Goal: Use online tool/utility: Utilize a website feature to perform a specific function

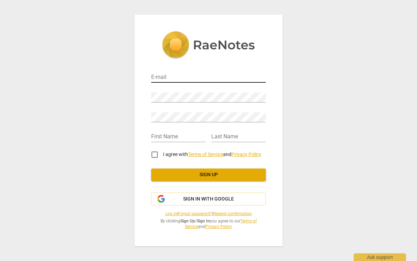
click at [257, 78] on input "email" at bounding box center [208, 78] width 115 height 10
type input "[PERSON_NAME][EMAIL_ADDRESS][PERSON_NAME][DOMAIN_NAME]"
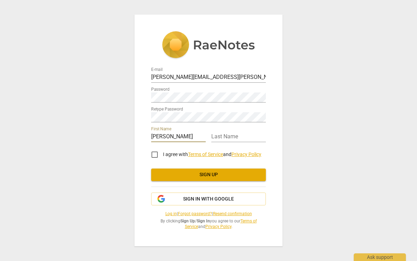
type input "Sarah"
type input "Brezina"
click at [157, 153] on input "I agree with Terms of Service and Privacy Policy" at bounding box center [154, 154] width 17 height 17
checkbox input "true"
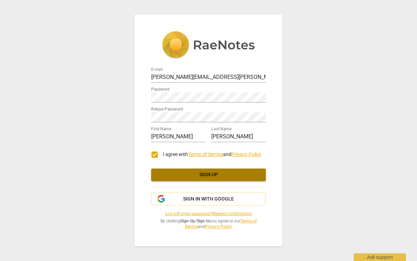
click at [183, 174] on span "Sign up" at bounding box center [208, 174] width 103 height 7
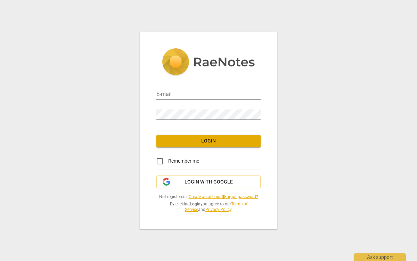
type input "[EMAIL_ADDRESS][DOMAIN_NAME]"
click at [231, 143] on span "Login" at bounding box center [208, 140] width 93 height 7
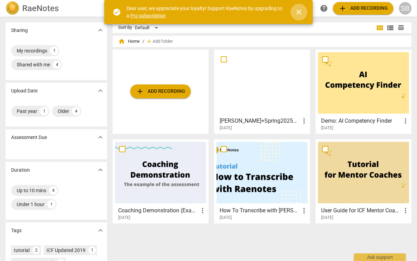
click at [299, 12] on span "close" at bounding box center [298, 12] width 8 height 8
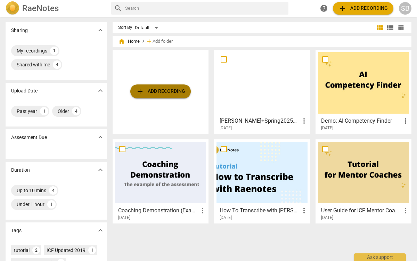
click at [156, 94] on span "add Add recording" at bounding box center [160, 91] width 49 height 8
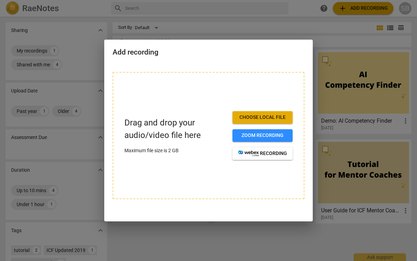
click at [257, 119] on span "Choose local file" at bounding box center [262, 117] width 49 height 7
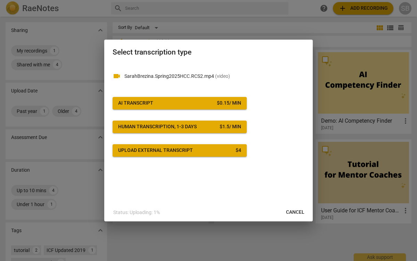
click at [183, 109] on div "videocam SarahBrezina.Spring2025HCC.RCS2.mp4 ( video ) AI Transcript $ 0.15 / m…" at bounding box center [208, 110] width 192 height 93
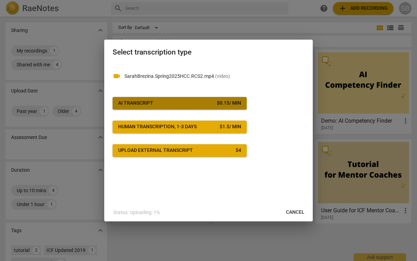
click at [189, 103] on span "AI Transcript $ 0.15 / min" at bounding box center [179, 103] width 123 height 7
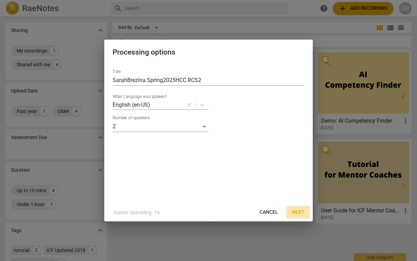
click at [301, 211] on span "Next" at bounding box center [298, 212] width 12 height 7
